Goal: Task Accomplishment & Management: Use online tool/utility

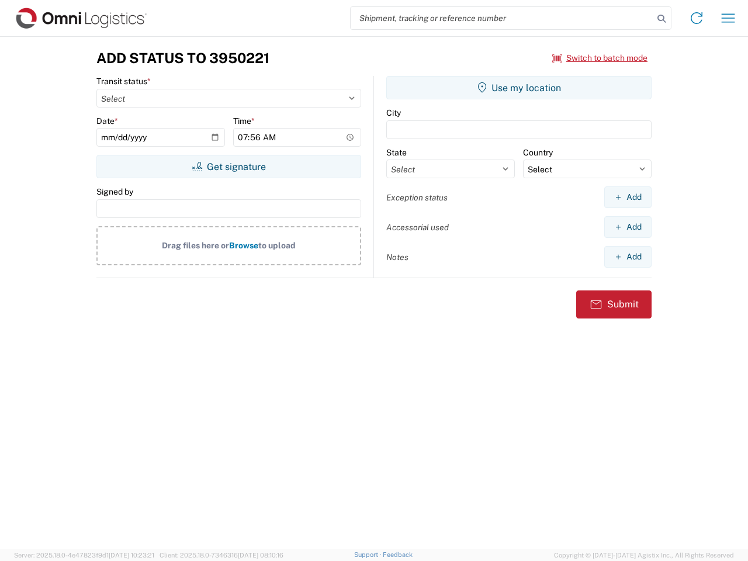
click at [502, 18] on input "search" at bounding box center [502, 18] width 303 height 22
click at [662, 19] on icon at bounding box center [662, 19] width 16 height 16
click at [697, 18] on icon at bounding box center [697, 18] width 19 height 19
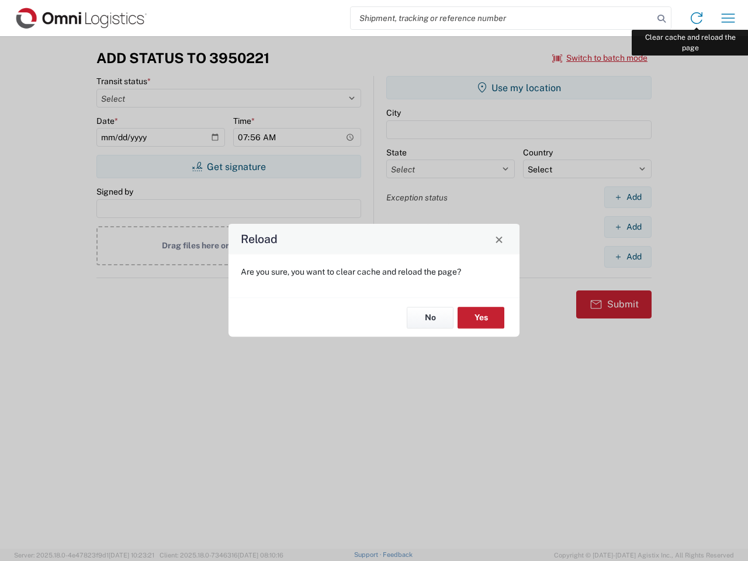
click at [729, 18] on div "Reload Are you sure, you want to clear cache and reload the page? No Yes" at bounding box center [374, 280] width 748 height 561
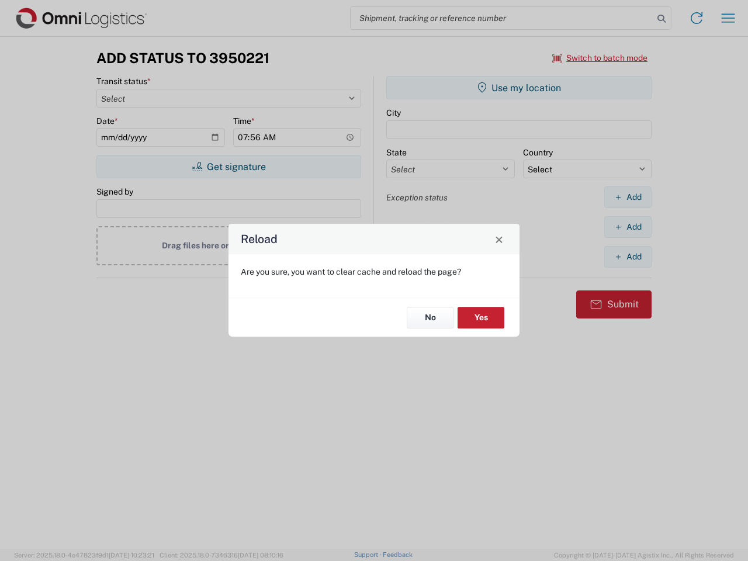
click at [600, 58] on div "Reload Are you sure, you want to clear cache and reload the page? No Yes" at bounding box center [374, 280] width 748 height 561
click at [229, 167] on div "Reload Are you sure, you want to clear cache and reload the page? No Yes" at bounding box center [374, 280] width 748 height 561
click at [519, 88] on div "Reload Are you sure, you want to clear cache and reload the page? No Yes" at bounding box center [374, 280] width 748 height 561
click at [628, 197] on div "Reload Are you sure, you want to clear cache and reload the page? No Yes" at bounding box center [374, 280] width 748 height 561
click at [628, 227] on div "Reload Are you sure, you want to clear cache and reload the page? No Yes" at bounding box center [374, 280] width 748 height 561
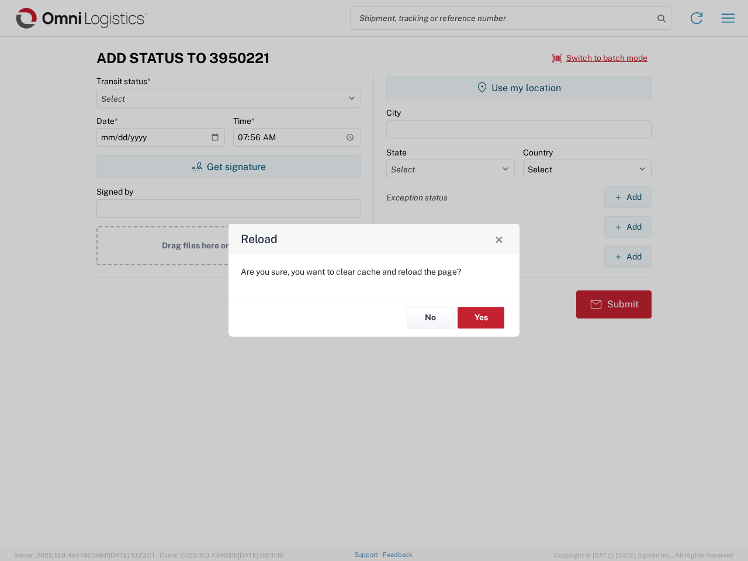
click at [628, 257] on div "Reload Are you sure, you want to clear cache and reload the page? No Yes" at bounding box center [374, 280] width 748 height 561
